Goal: Contribute content

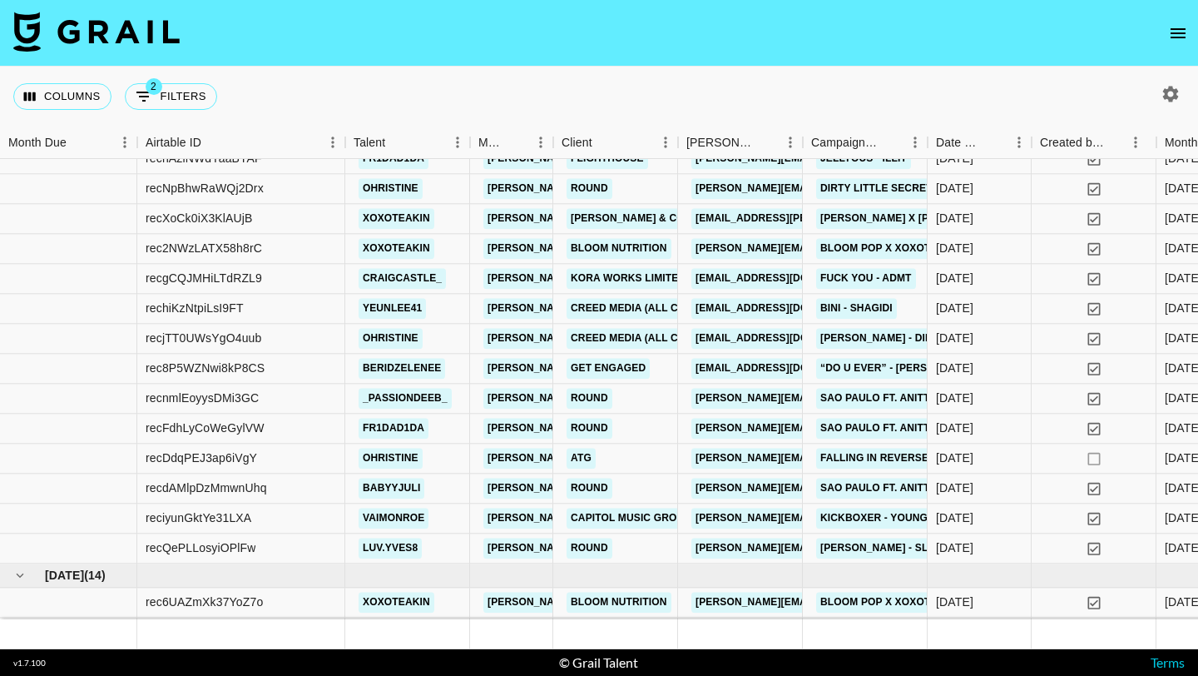
scroll to position [404, 0]
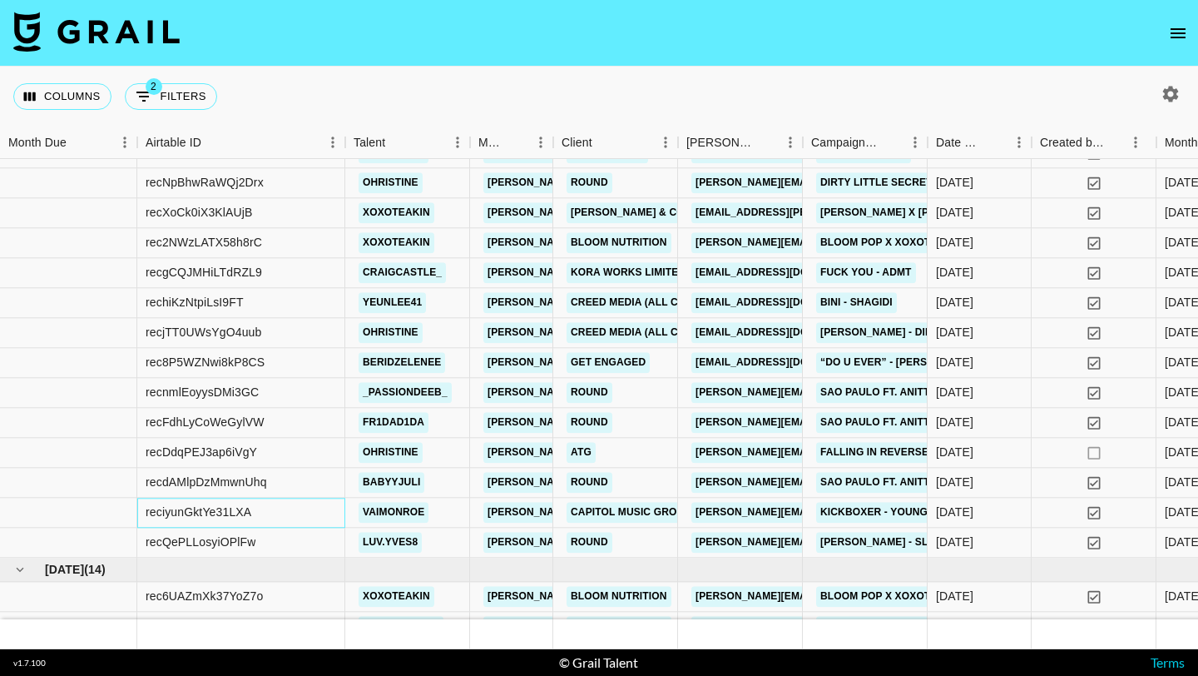
click at [312, 514] on div "reciyunGktYe31LXA" at bounding box center [241, 513] width 208 height 30
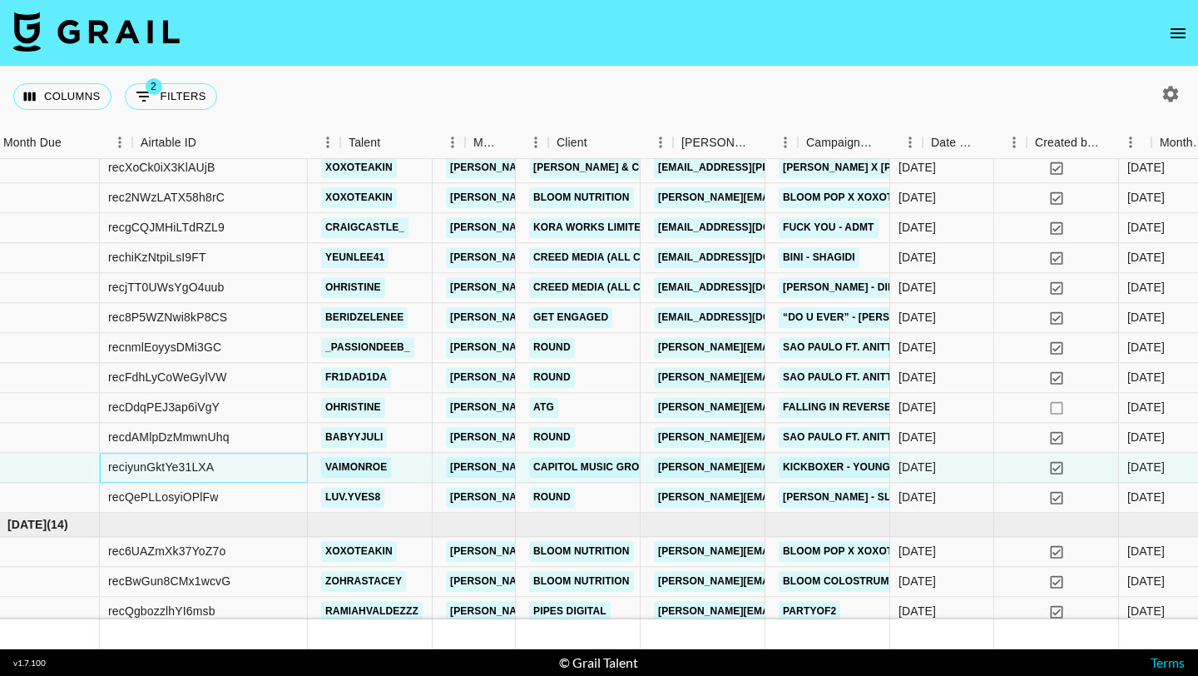
scroll to position [448, 5]
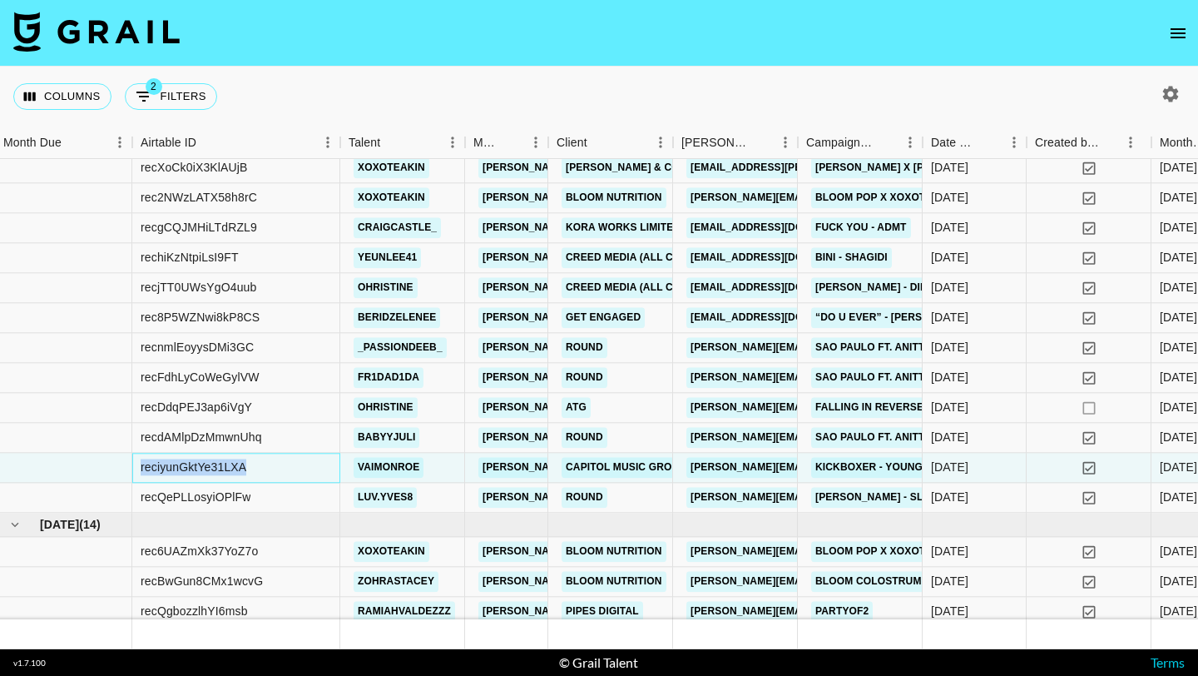
drag, startPoint x: 253, startPoint y: 467, endPoint x: 141, endPoint y: 466, distance: 112.3
click at [140, 466] on div "reciyunGktYe31LXA" at bounding box center [236, 468] width 208 height 30
copy div "reciyunGktYe31LXA"
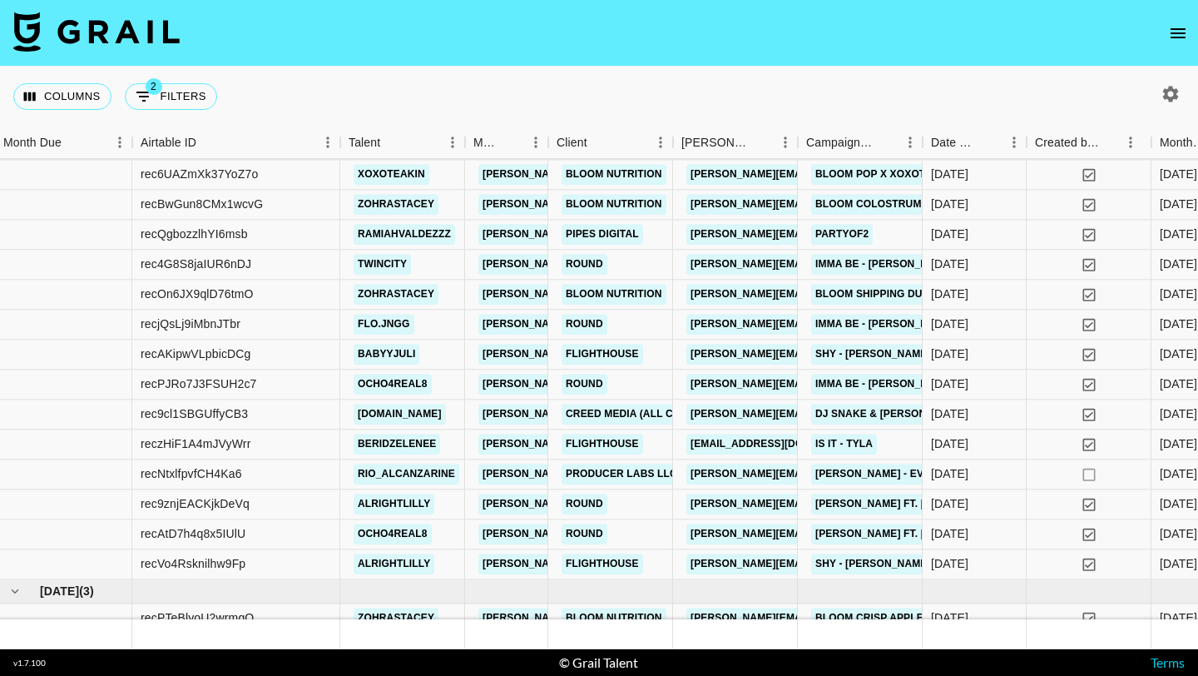
scroll to position [846, 5]
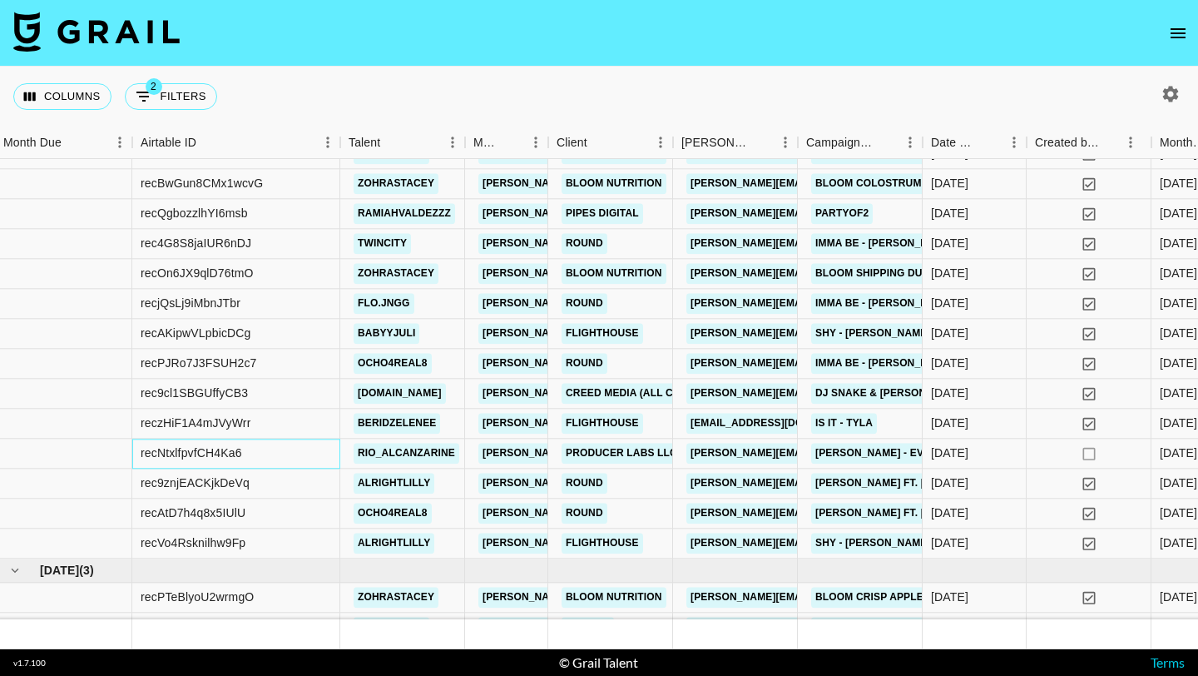
click at [303, 453] on div "recNtxlfpvfCH4Ka6" at bounding box center [236, 453] width 208 height 30
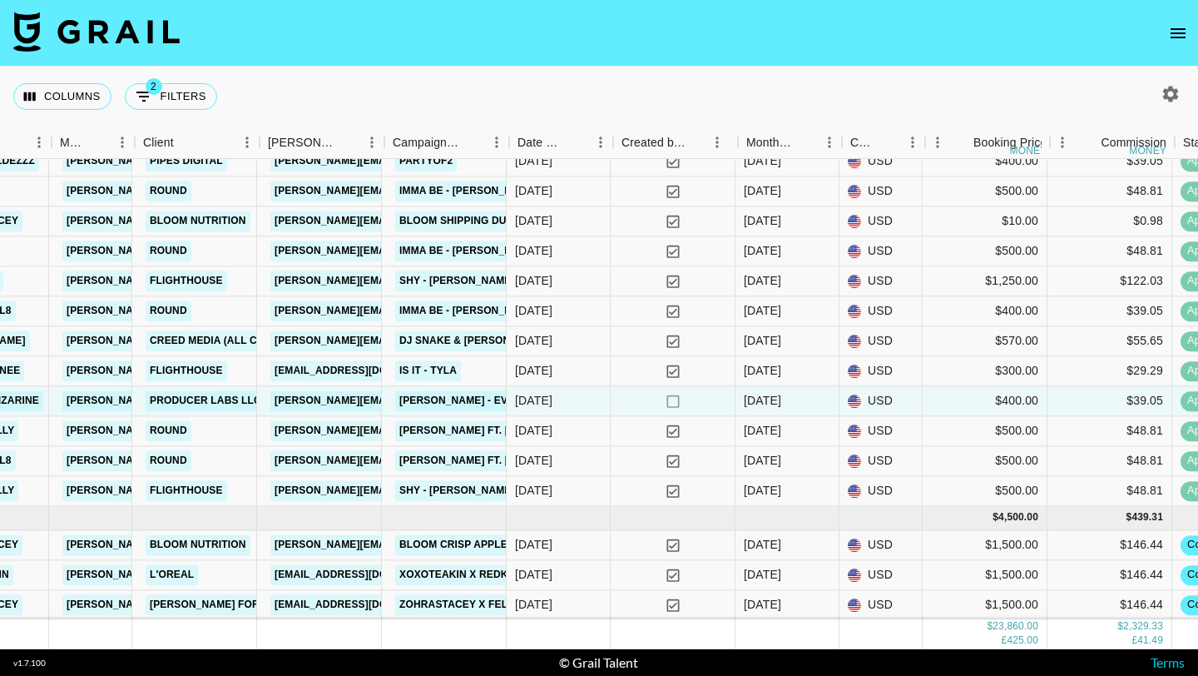
scroll to position [899, 418]
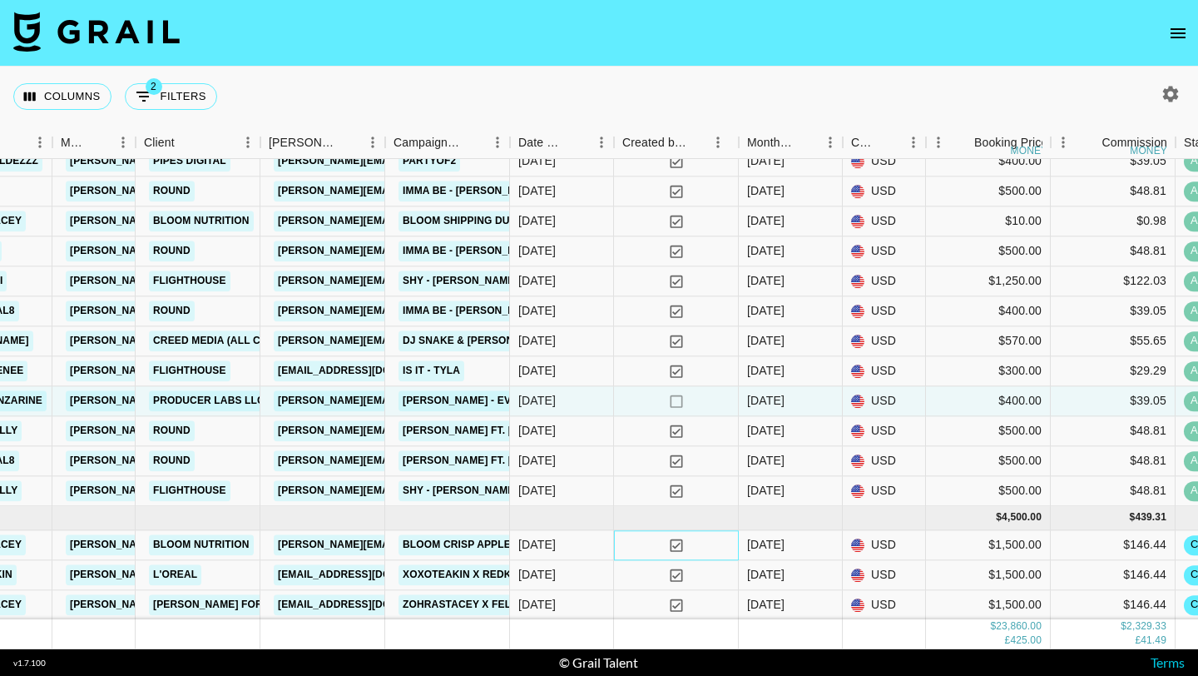
click at [627, 550] on div "yes" at bounding box center [676, 545] width 125 height 30
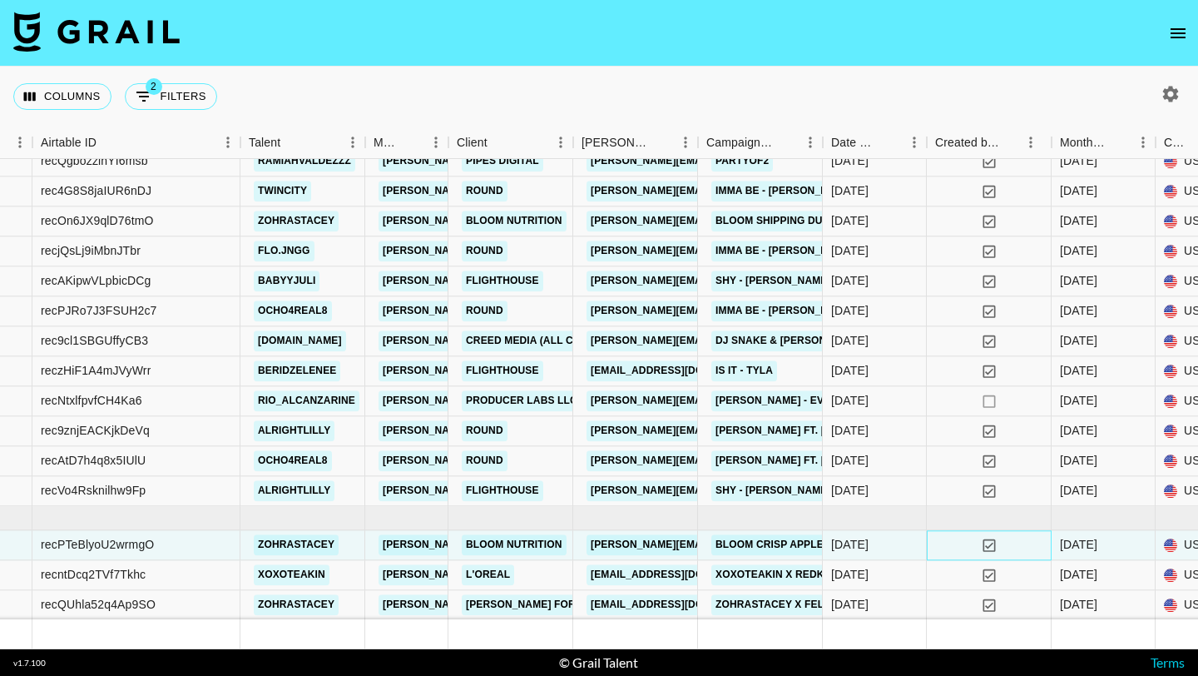
scroll to position [899, 103]
click at [582, 600] on div "[EMAIL_ADDRESS][DOMAIN_NAME]" at bounding box center [637, 605] width 125 height 30
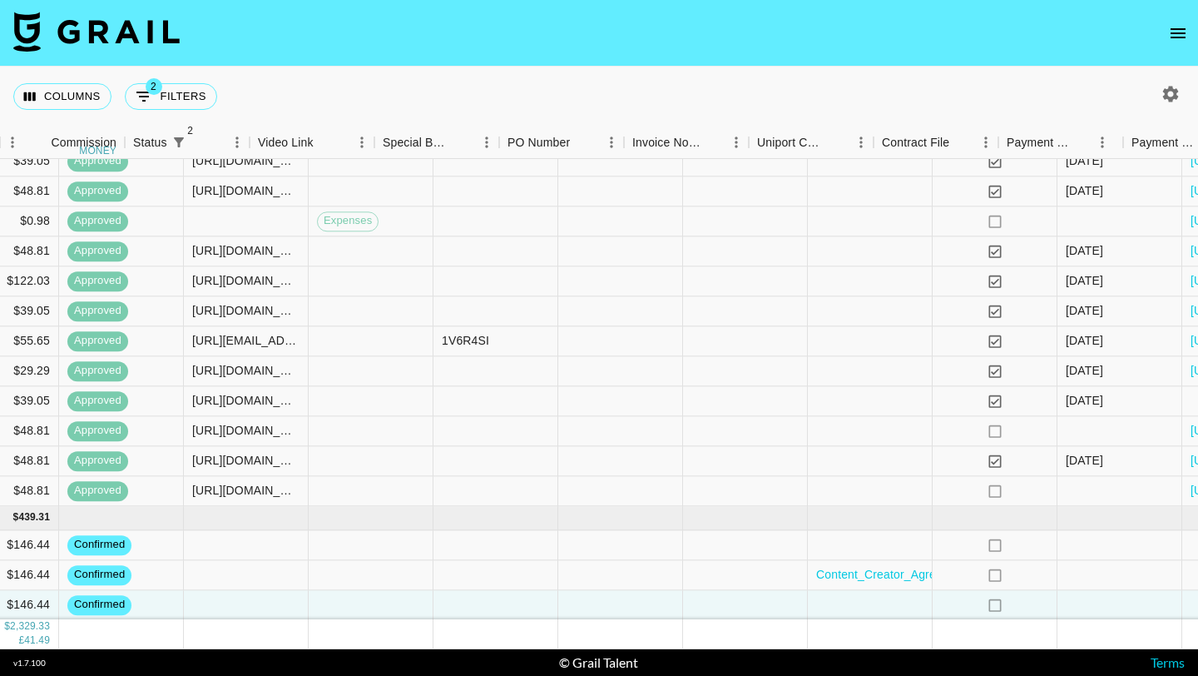
scroll to position [899, 1710]
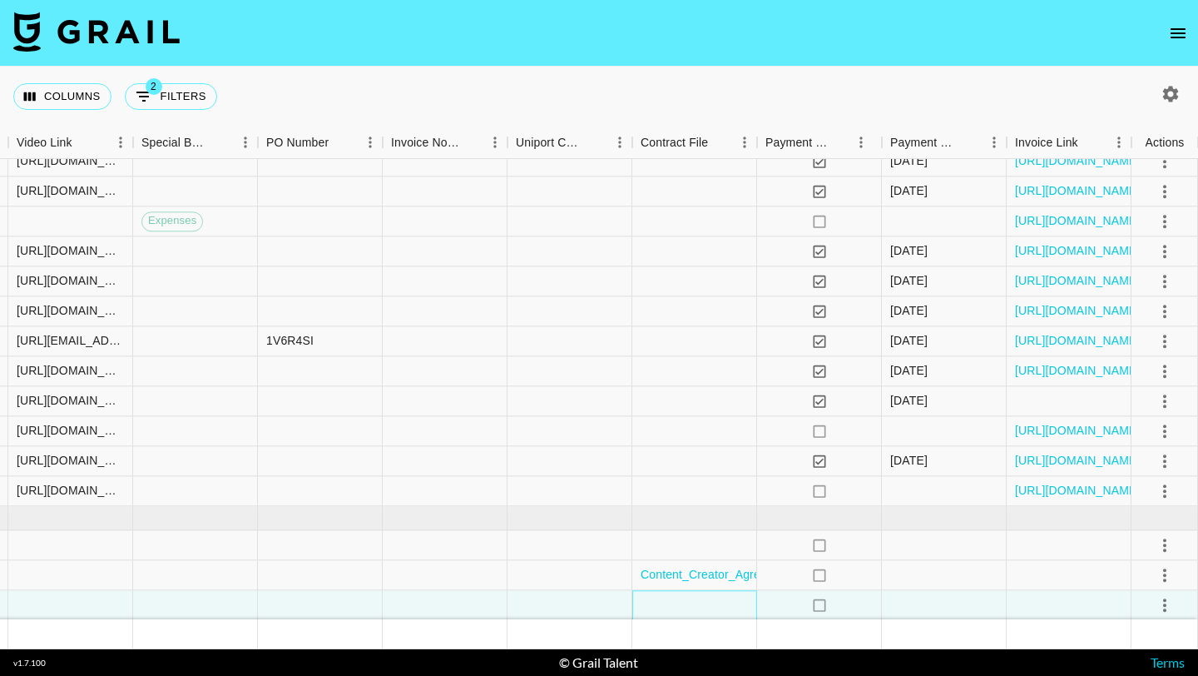
click at [695, 606] on div at bounding box center [694, 605] width 125 height 30
click at [662, 609] on div at bounding box center [694, 605] width 125 height 30
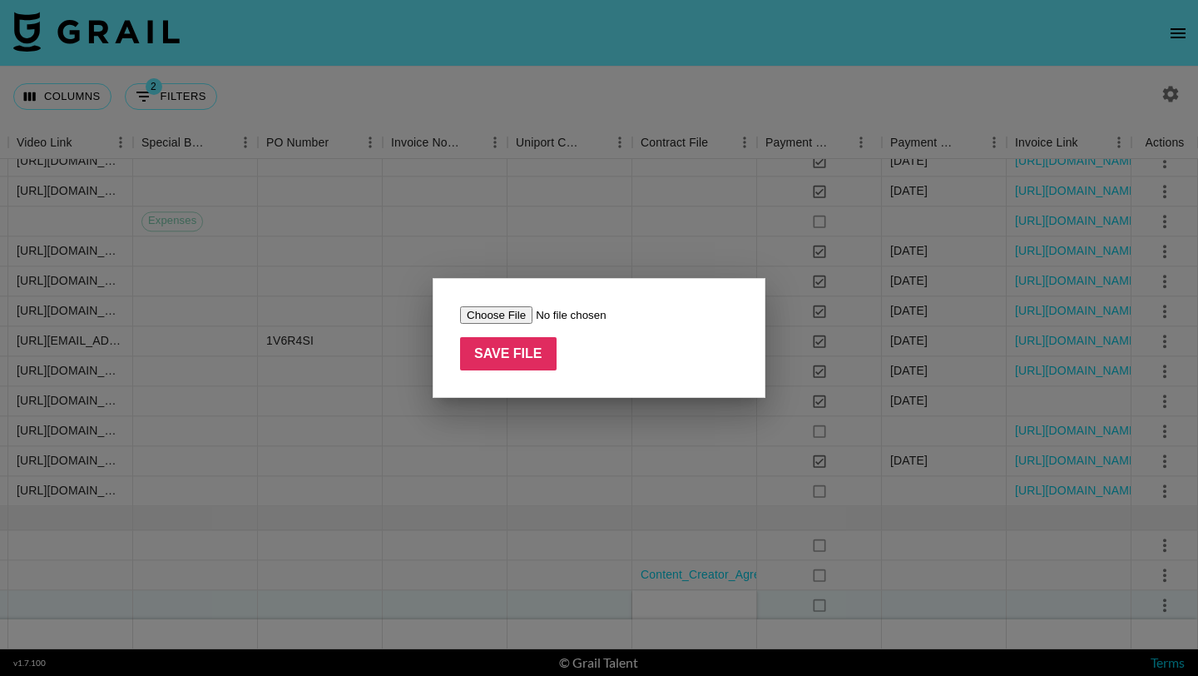
click at [497, 312] on input "file" at bounding box center [565, 314] width 210 height 17
type input "C:\fakepath\Zohrastacey_X_Felorshop_By_Maryam_Agreement Signed.pdf"
click at [527, 356] on input "Save File" at bounding box center [508, 353] width 97 height 33
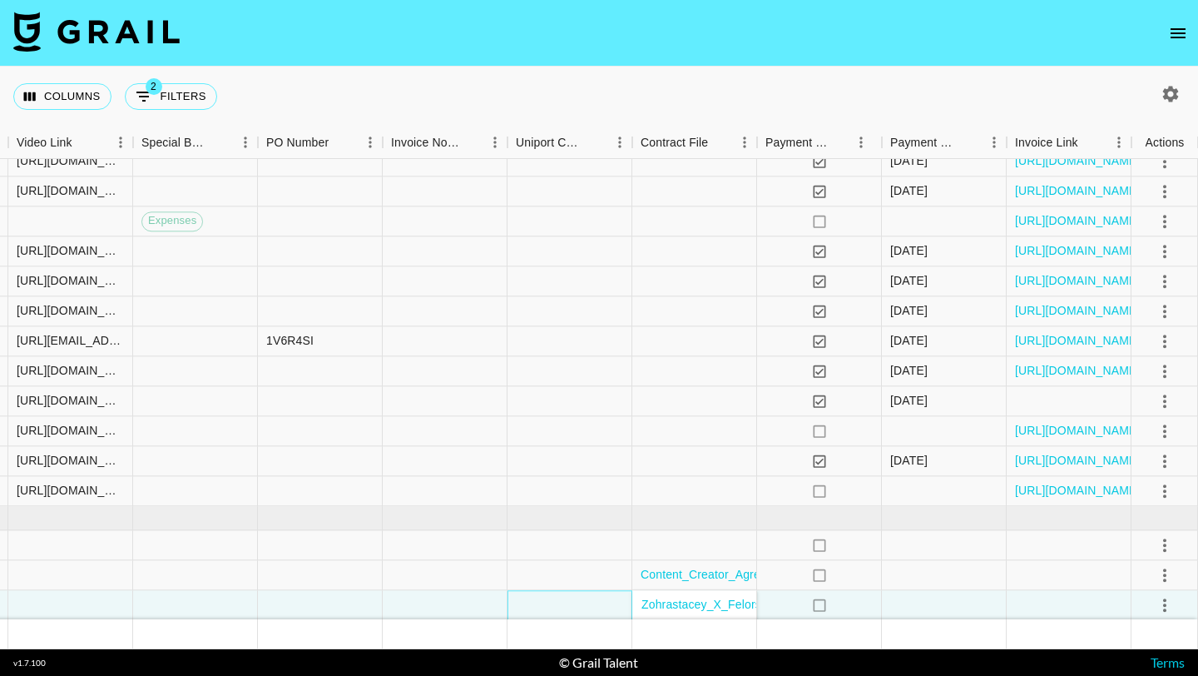
click at [538, 596] on div at bounding box center [570, 605] width 125 height 30
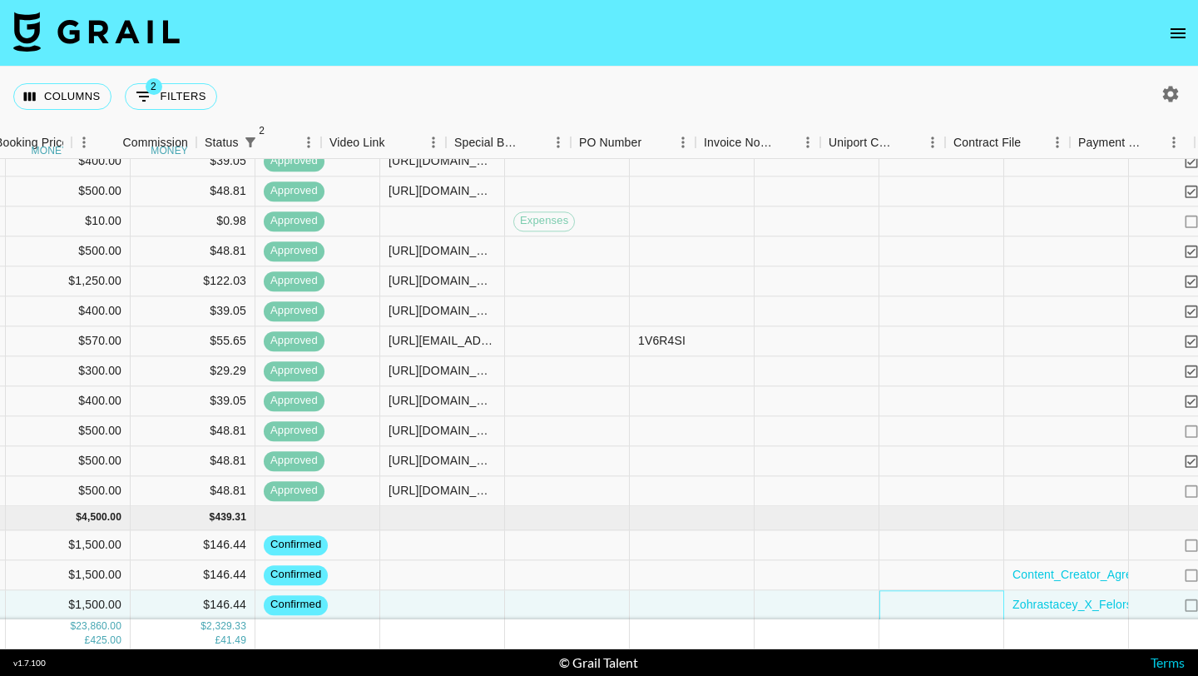
scroll to position [899, 1523]
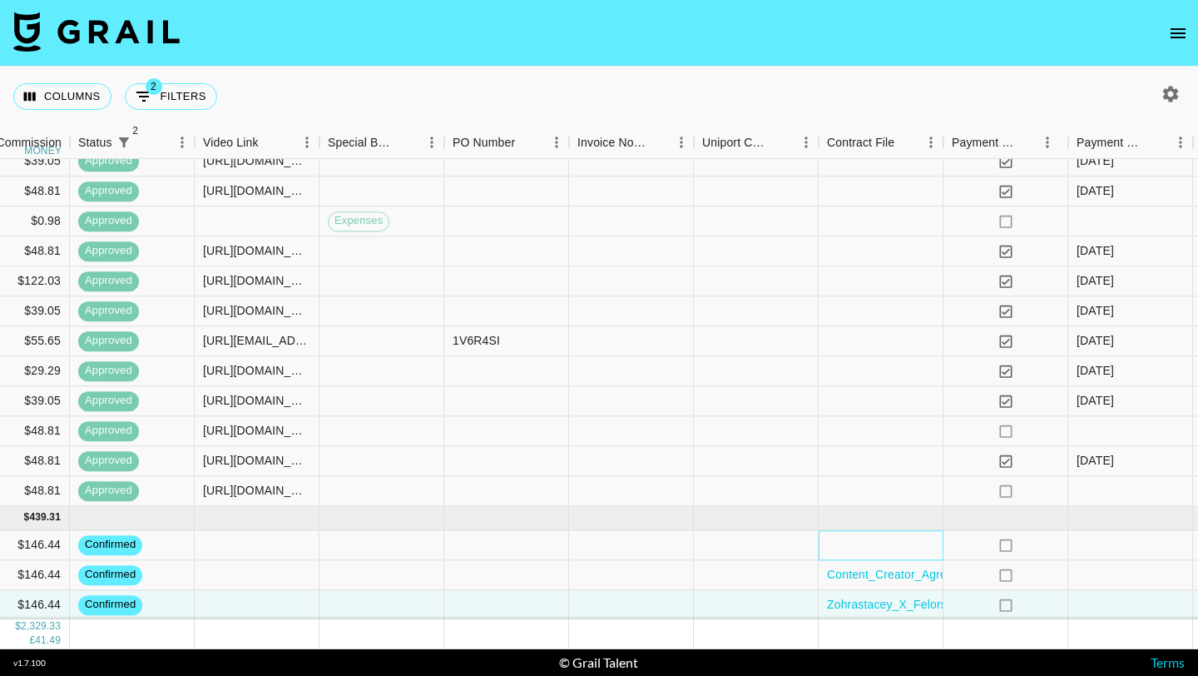
click at [848, 538] on div at bounding box center [881, 545] width 125 height 30
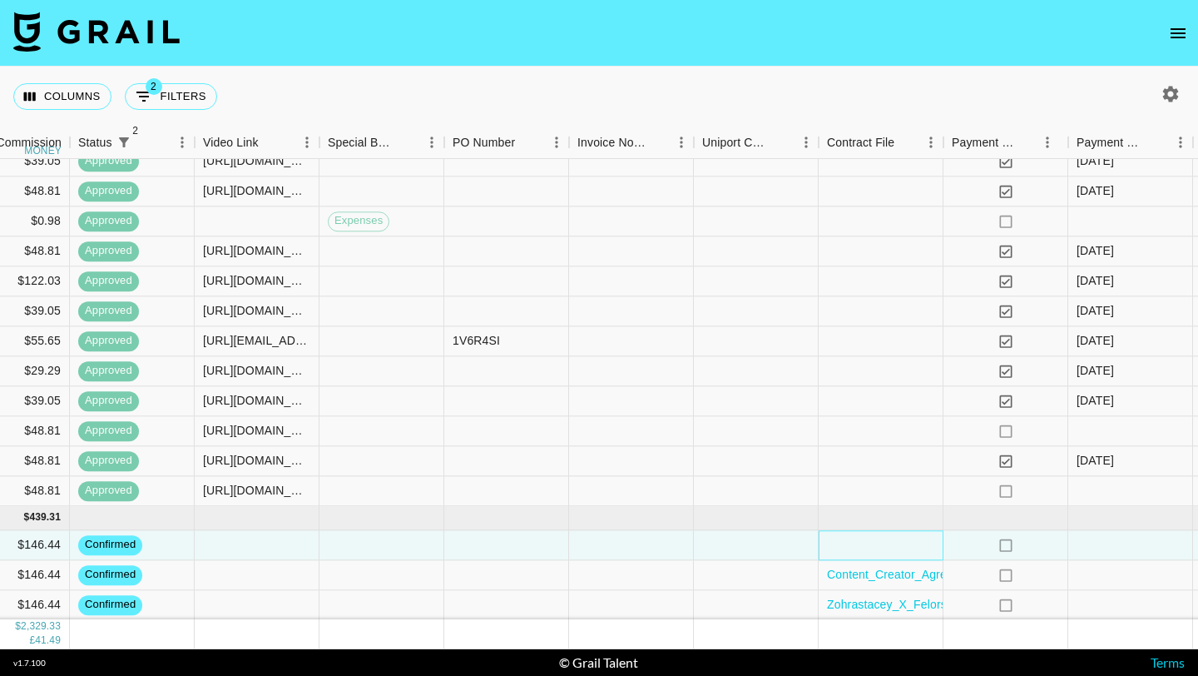
click at [848, 538] on div at bounding box center [881, 545] width 125 height 30
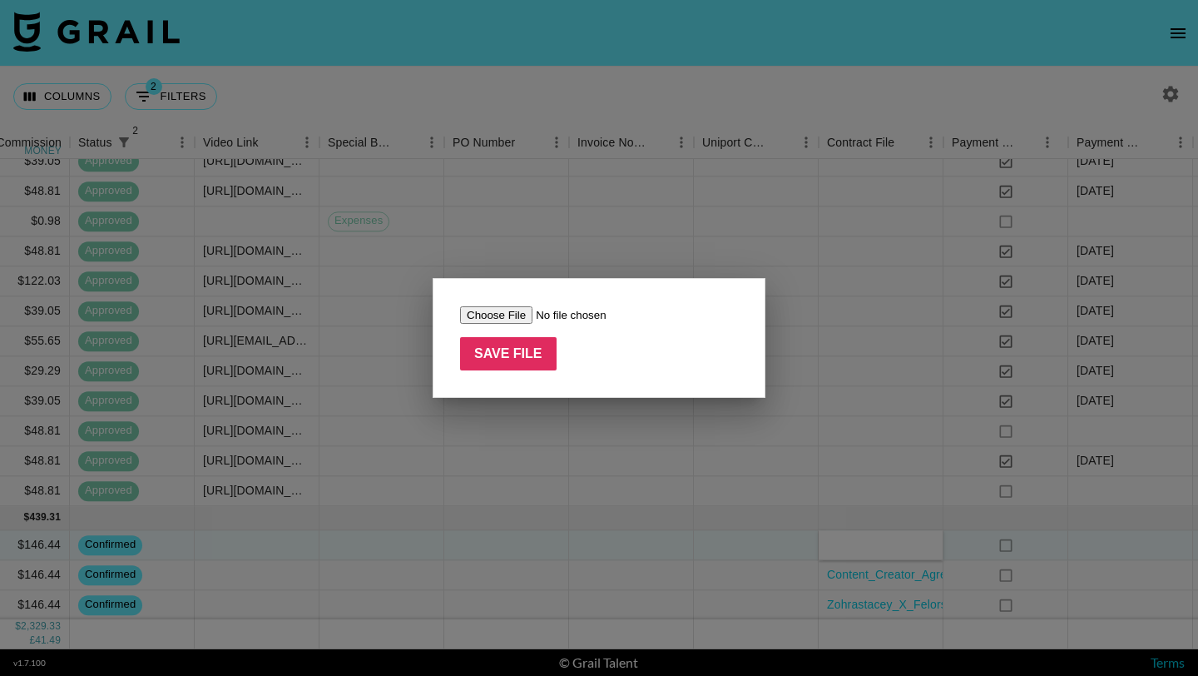
click at [503, 313] on input "file" at bounding box center [565, 314] width 210 height 17
type input "C:\fakepath\Zohra [PERSON_NAME] Energy TT [DATE].pdf"
click at [519, 352] on input "Save File" at bounding box center [508, 353] width 97 height 33
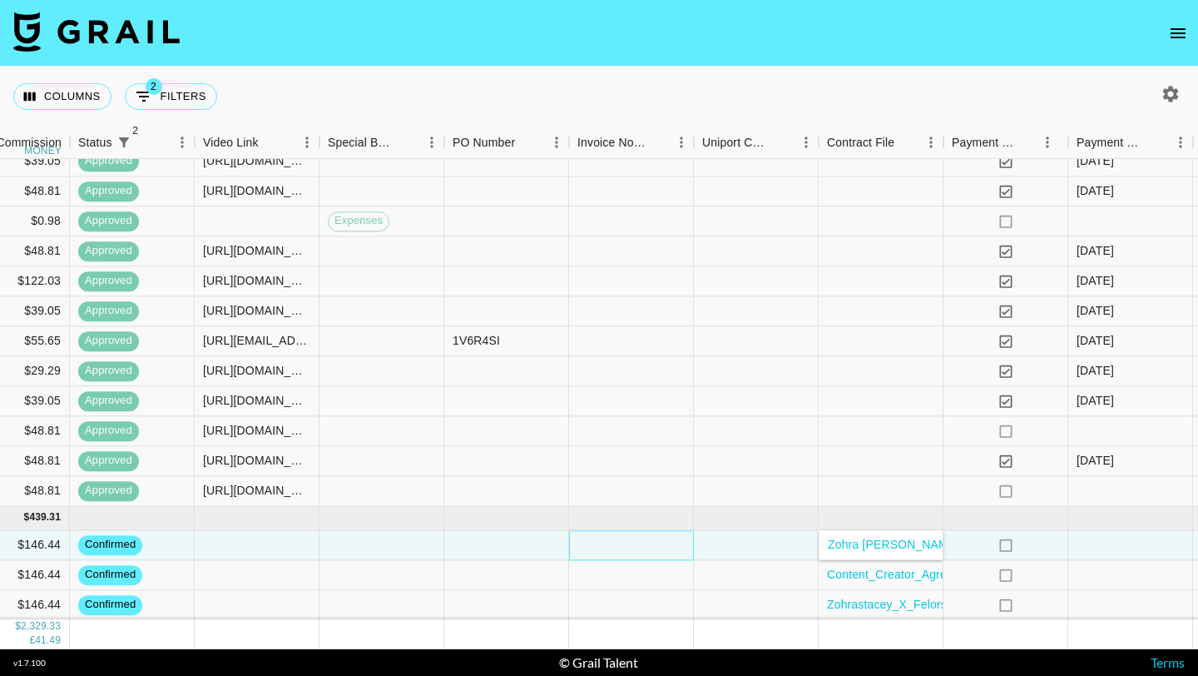
click at [650, 547] on div at bounding box center [631, 545] width 125 height 30
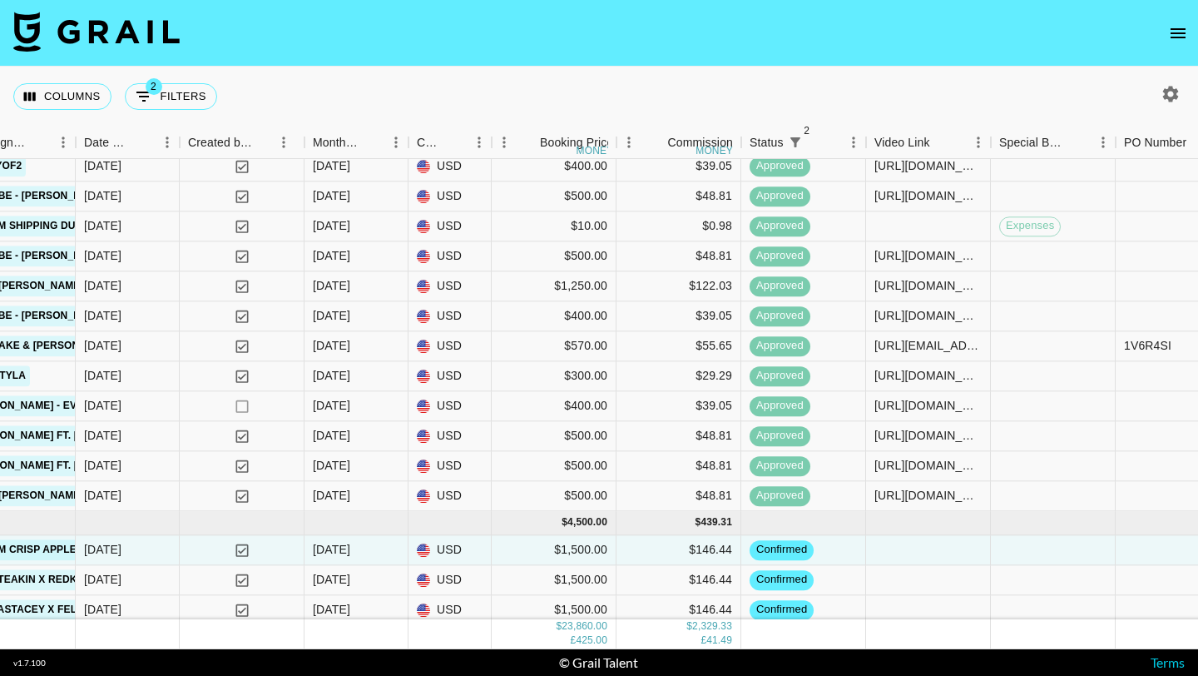
scroll to position [899, 852]
